Goal: Task Accomplishment & Management: Use online tool/utility

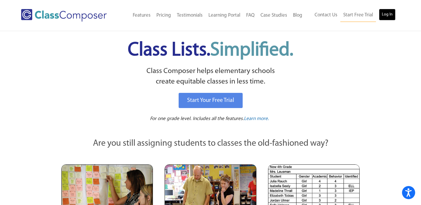
click at [390, 12] on link "Log In" at bounding box center [387, 15] width 17 height 12
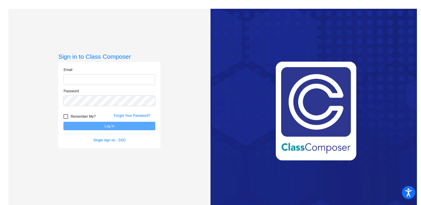
type input "[PERSON_NAME][EMAIL_ADDRESS][PERSON_NAME][DOMAIN_NAME]"
click at [95, 125] on button "Log In" at bounding box center [109, 126] width 92 height 8
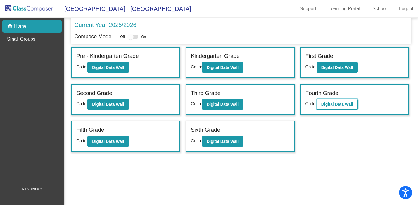
click at [333, 103] on b "Digital Data Wall" at bounding box center [337, 104] width 32 height 5
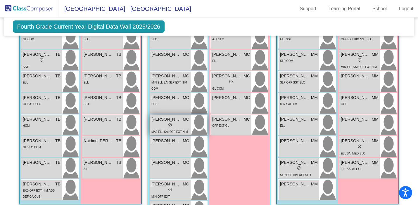
scroll to position [369, 0]
click at [159, 86] on div "MIN ELL SAI SLP EXT HIM COM" at bounding box center [170, 86] width 38 height 12
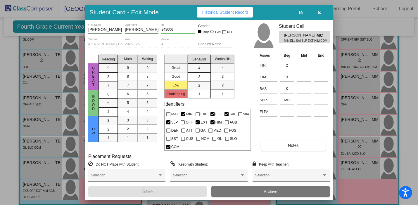
scroll to position [0, 0]
